Goal: Download file/media

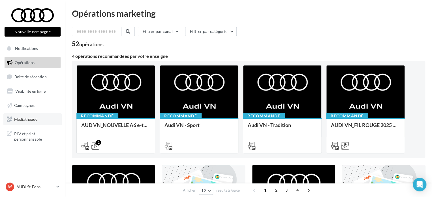
click at [40, 118] on link "Médiathèque" at bounding box center [32, 119] width 58 height 12
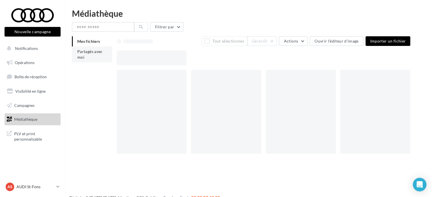
click at [83, 59] on span "Partagés avec moi" at bounding box center [89, 54] width 25 height 10
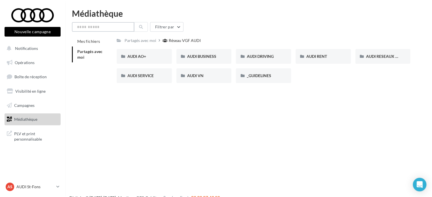
click at [112, 25] on input "text" at bounding box center [103, 27] width 62 height 10
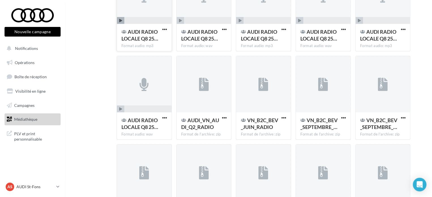
scroll to position [178, 0]
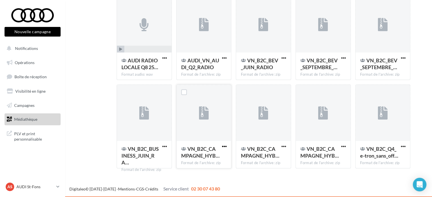
click at [225, 146] on span "button" at bounding box center [224, 146] width 5 height 5
click at [213, 156] on button "Télécharger" at bounding box center [199, 157] width 57 height 15
click at [29, 183] on div "AS AUDI St-Fons audi-lyon-gru" at bounding box center [30, 186] width 48 height 8
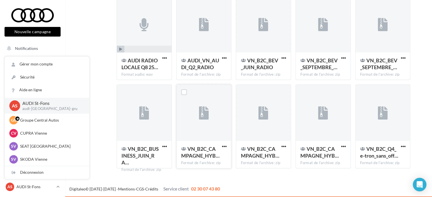
drag, startPoint x: 29, startPoint y: 183, endPoint x: 95, endPoint y: 34, distance: 163.6
click at [95, 34] on div "Mes fichiers Partagés avec moi Résultat de la recherche: "radio" 06_RADIO 06_RA…" at bounding box center [251, 15] width 358 height 314
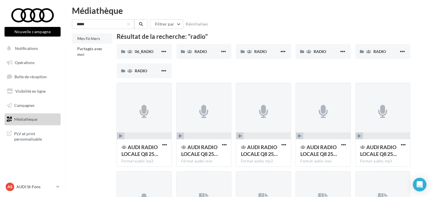
scroll to position [0, 0]
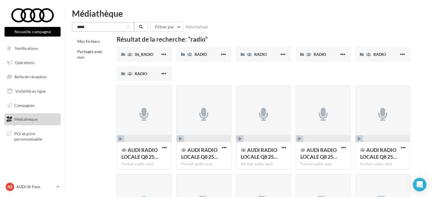
drag, startPoint x: 94, startPoint y: 28, endPoint x: 29, endPoint y: 33, distance: 65.1
click at [33, 33] on div "Nouvelle campagne Nouvelle campagne Notifications Opérations Boîte de réception…" at bounding box center [216, 192] width 432 height 366
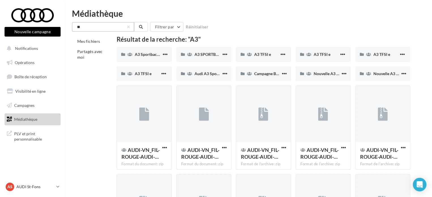
click at [94, 24] on input "**" at bounding box center [103, 27] width 62 height 10
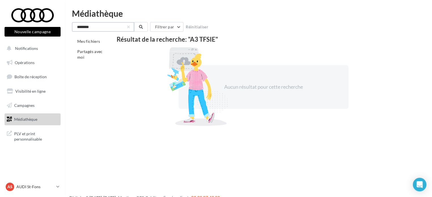
click at [115, 27] on input "********" at bounding box center [103, 27] width 62 height 10
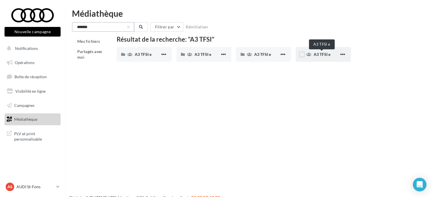
type input "*******"
click at [321, 54] on span "A3 TFSI e" at bounding box center [322, 54] width 17 height 5
click at [263, 54] on span "A3 TFSI e" at bounding box center [262, 54] width 17 height 5
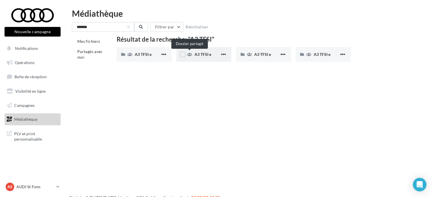
click at [191, 53] on icon at bounding box center [189, 54] width 5 height 4
click at [139, 51] on div "A3 TFSI e" at bounding box center [144, 54] width 55 height 15
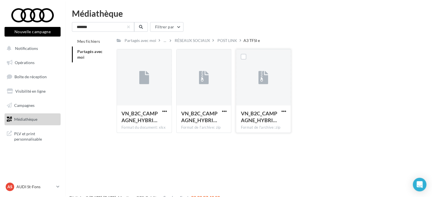
click at [281, 112] on button "button" at bounding box center [283, 112] width 7 height 6
click at [262, 123] on button "Télécharger" at bounding box center [259, 122] width 57 height 15
click at [42, 189] on p "AUDI St-Fons" at bounding box center [35, 187] width 38 height 6
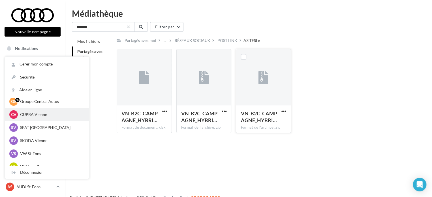
scroll to position [28, 0]
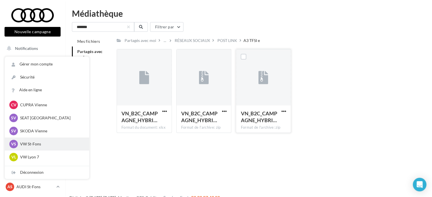
click at [41, 145] on p "VW St-Fons" at bounding box center [51, 144] width 62 height 6
